Goal: Browse casually

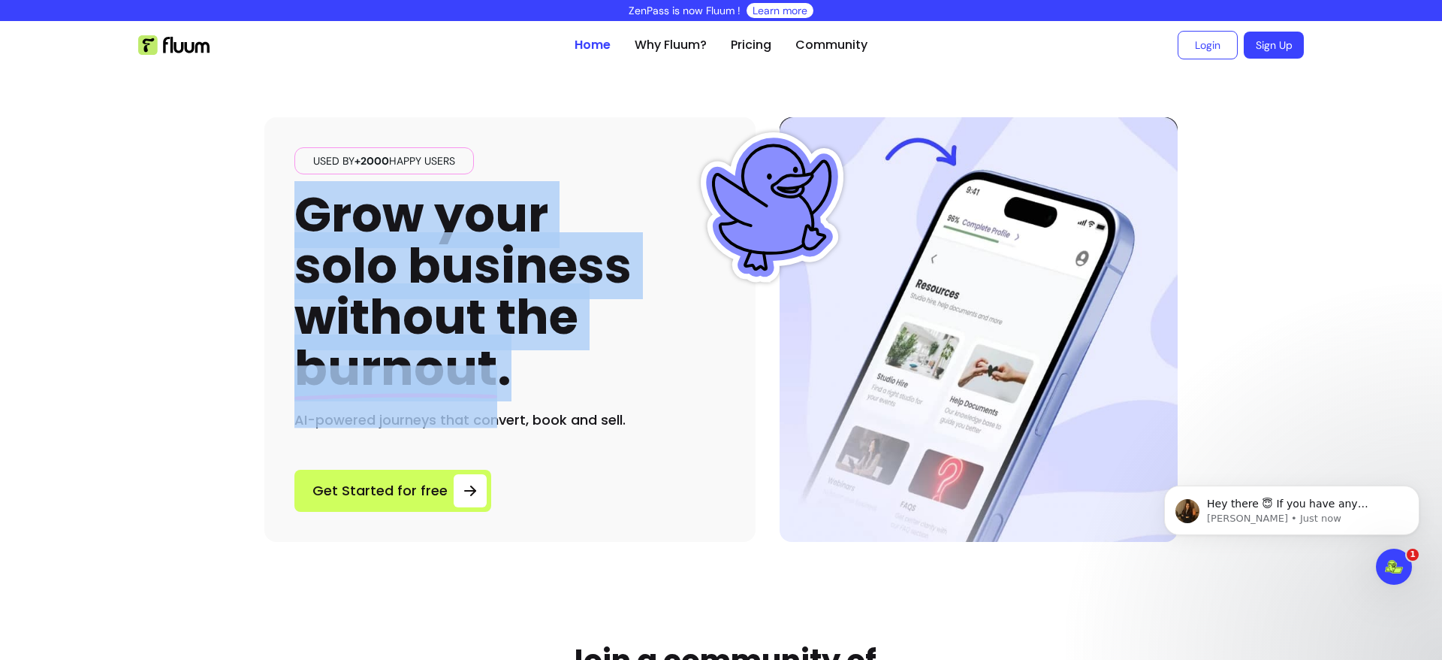
drag, startPoint x: 287, startPoint y: 223, endPoint x: 590, endPoint y: 375, distance: 338.6
click at [590, 375] on div "Used by +2000 happy users Grow your solo business without the burnout . AI-powe…" at bounding box center [509, 329] width 491 height 424
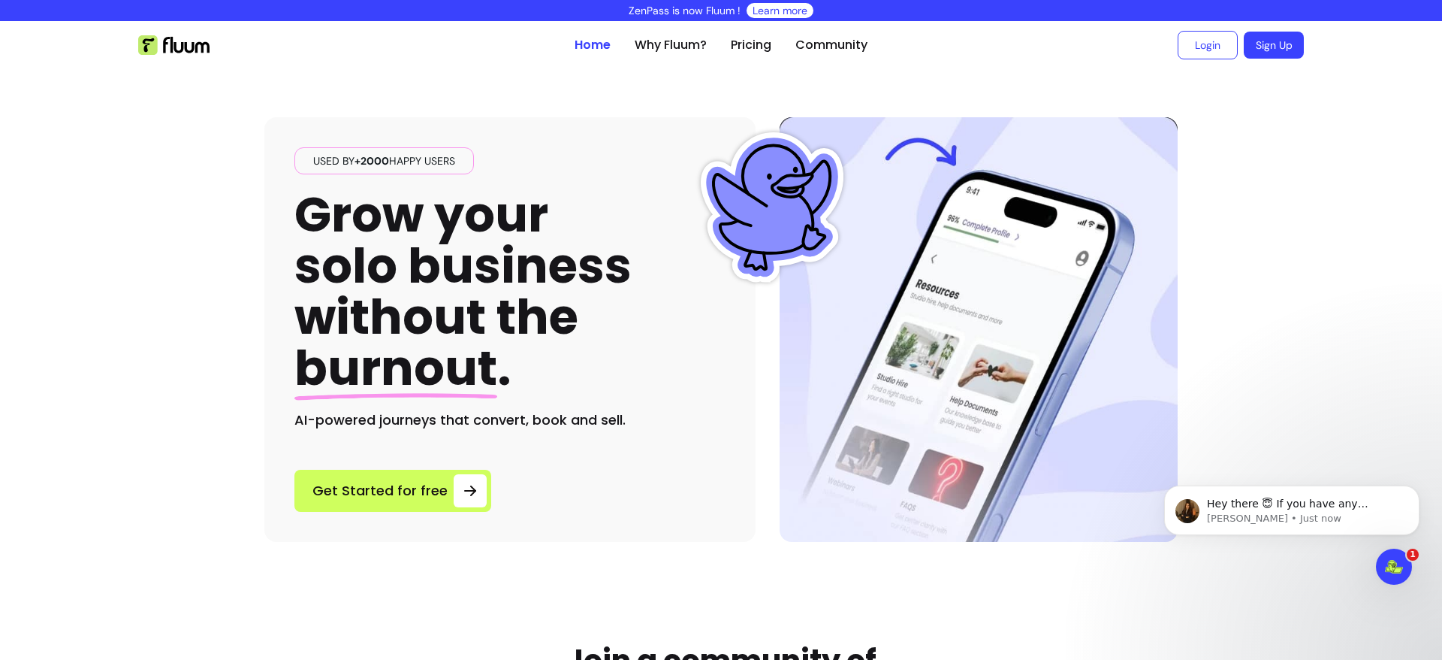
click at [591, 317] on h1 "Grow your solo business without the burnout ." at bounding box center [462, 291] width 337 height 205
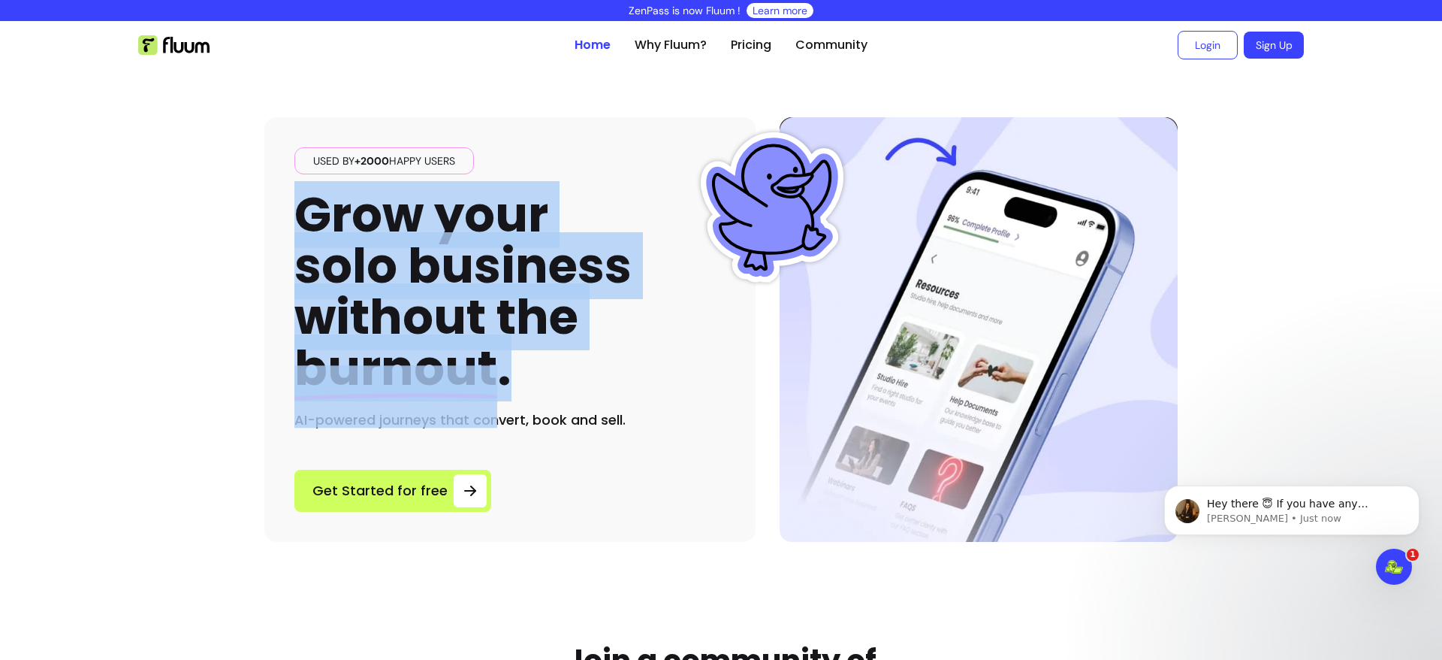
drag, startPoint x: 285, startPoint y: 200, endPoint x: 571, endPoint y: 354, distance: 324.3
click at [571, 354] on div "Used by +2000 happy users Grow your solo business without the burnout . AI-powe…" at bounding box center [509, 329] width 491 height 424
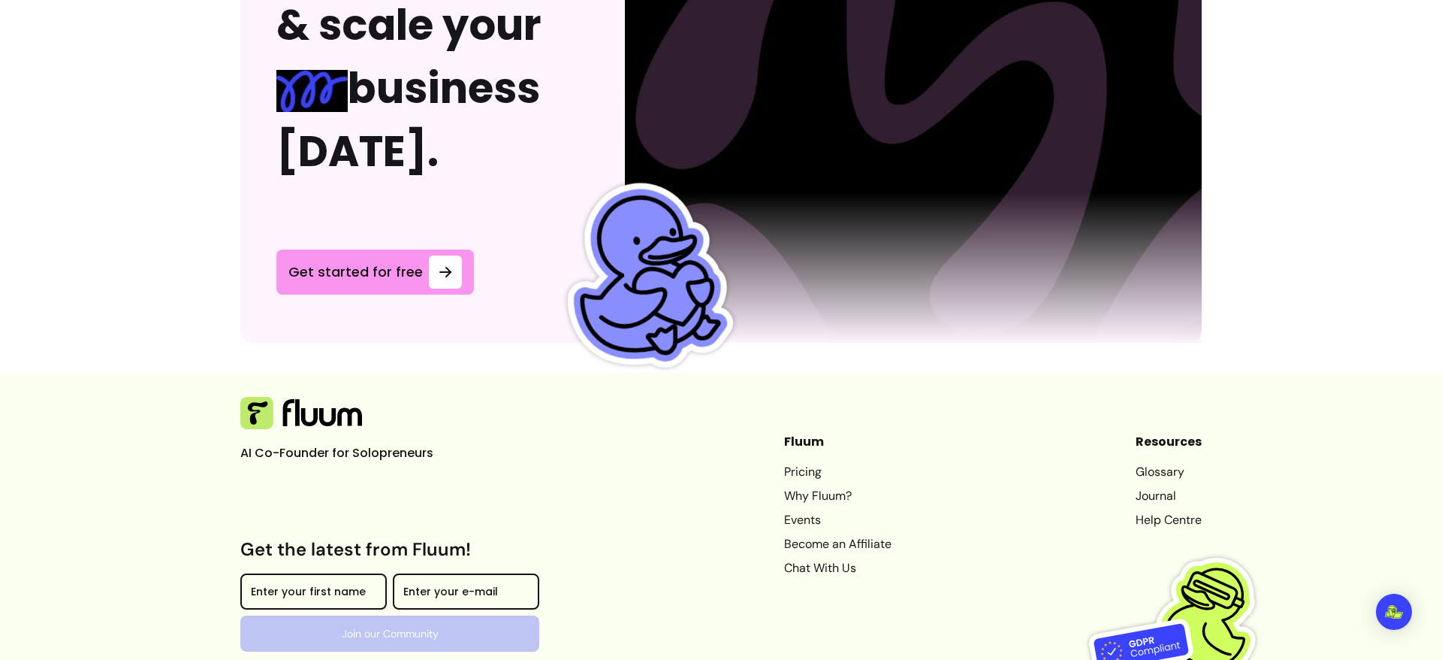
scroll to position [3941, 0]
